Goal: Use online tool/utility: Use online tool/utility

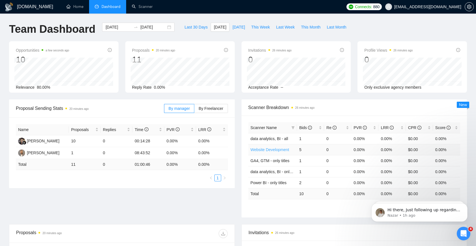
click at [265, 151] on link "Website Development" at bounding box center [269, 149] width 39 height 5
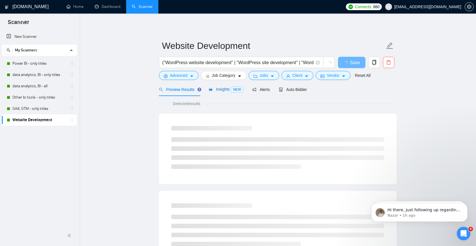
click at [229, 91] on span "Insights NEW" at bounding box center [226, 89] width 34 height 5
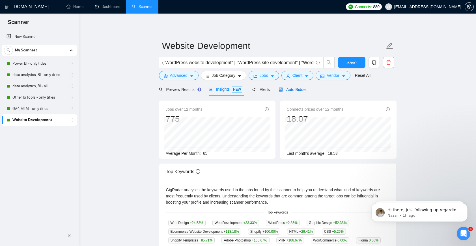
click at [297, 89] on span "Auto Bidder" at bounding box center [293, 89] width 28 height 5
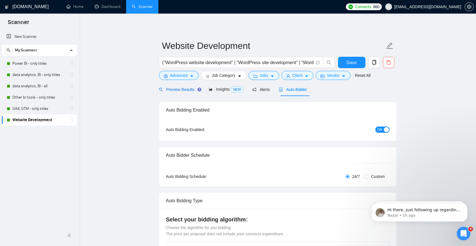
click at [185, 86] on div "Preview Results" at bounding box center [179, 89] width 41 height 6
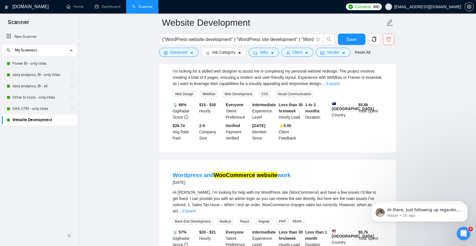
scroll to position [752, 0]
